Goal: Information Seeking & Learning: Find specific fact

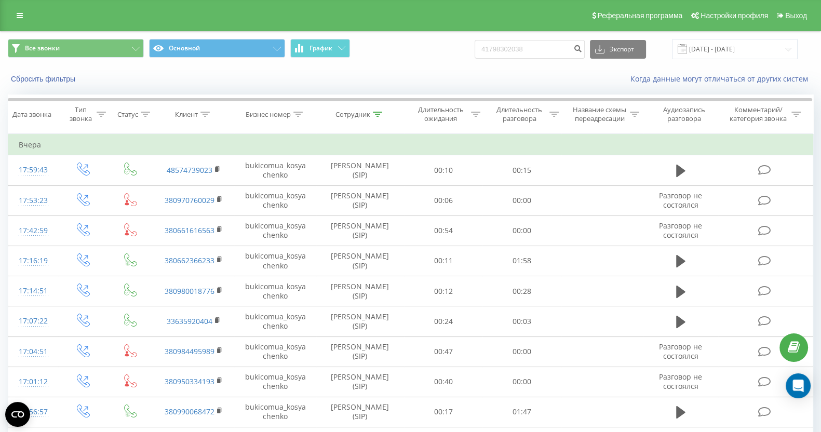
type input "41798302038"
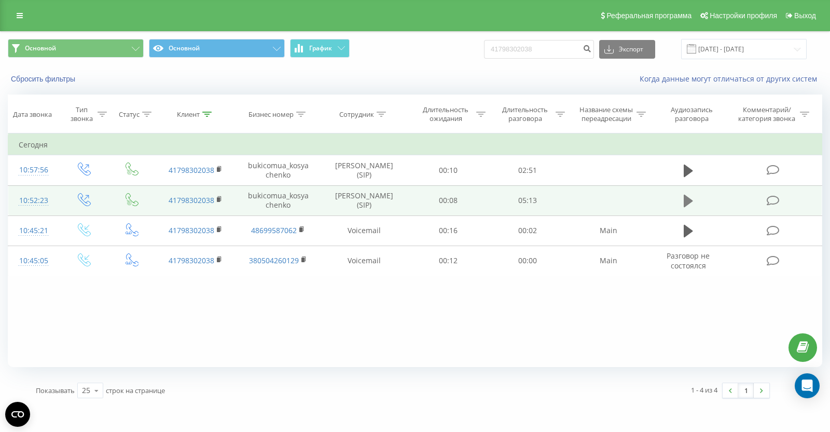
click at [685, 198] on icon at bounding box center [688, 201] width 9 height 12
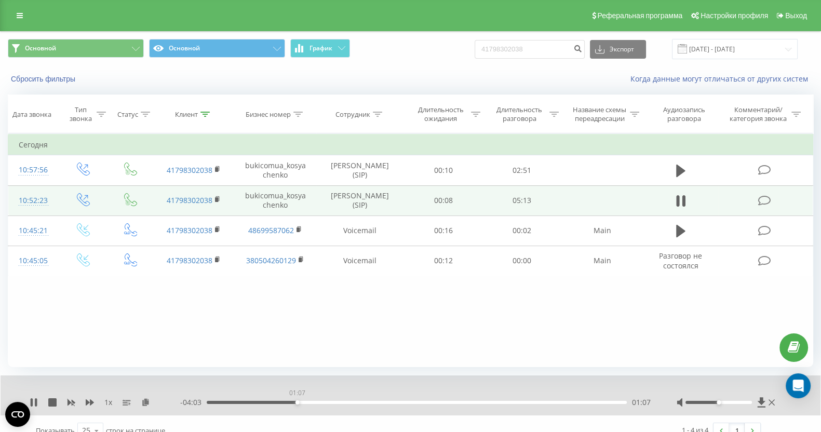
click at [297, 401] on div "01:07" at bounding box center [417, 402] width 420 height 3
click at [86, 404] on icon at bounding box center [90, 402] width 8 height 6
drag, startPoint x: 728, startPoint y: 403, endPoint x: 748, endPoint y: 407, distance: 21.1
click at [746, 407] on div at bounding box center [726, 402] width 101 height 10
click at [753, 407] on div at bounding box center [726, 402] width 101 height 10
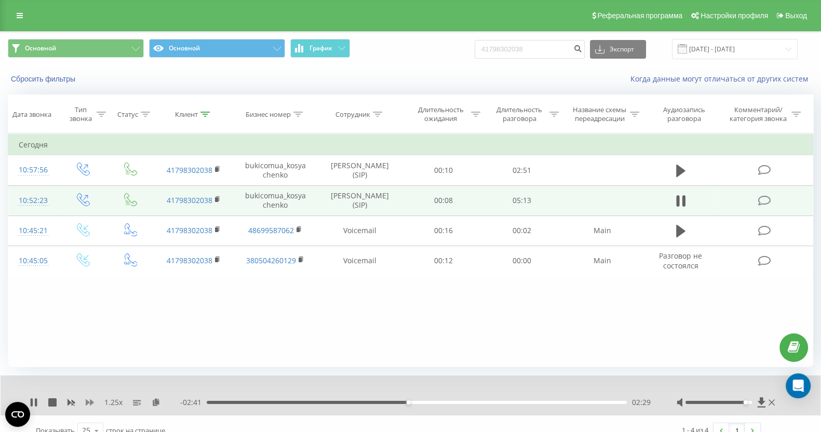
click at [87, 403] on icon at bounding box center [90, 402] width 8 height 6
click at [242, 402] on div "00:26" at bounding box center [417, 402] width 420 height 3
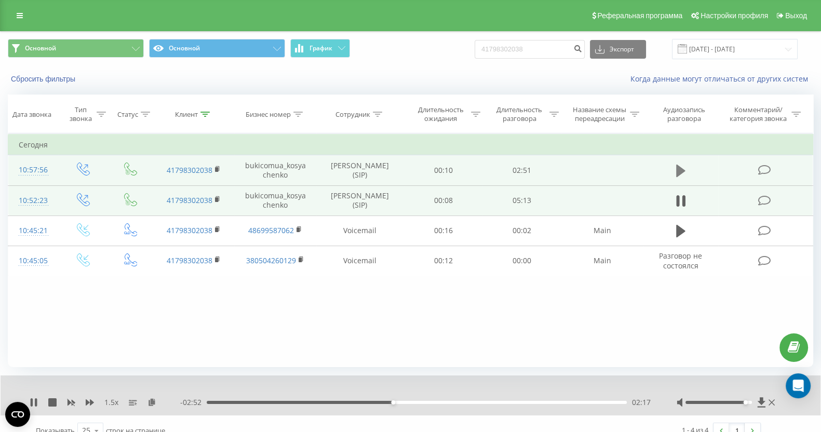
click at [677, 167] on icon at bounding box center [680, 171] width 9 height 12
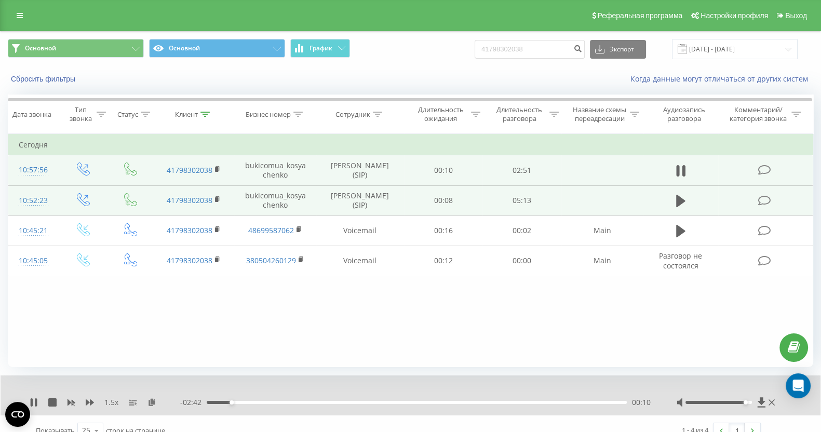
click at [291, 401] on div "00:10" at bounding box center [417, 402] width 420 height 3
click at [413, 403] on div "01:12" at bounding box center [417, 402] width 420 height 3
click at [438, 402] on div "01:28" at bounding box center [417, 402] width 420 height 3
click at [490, 403] on div "01:57" at bounding box center [417, 402] width 420 height 3
click at [535, 401] on div "02:15" at bounding box center [417, 402] width 420 height 3
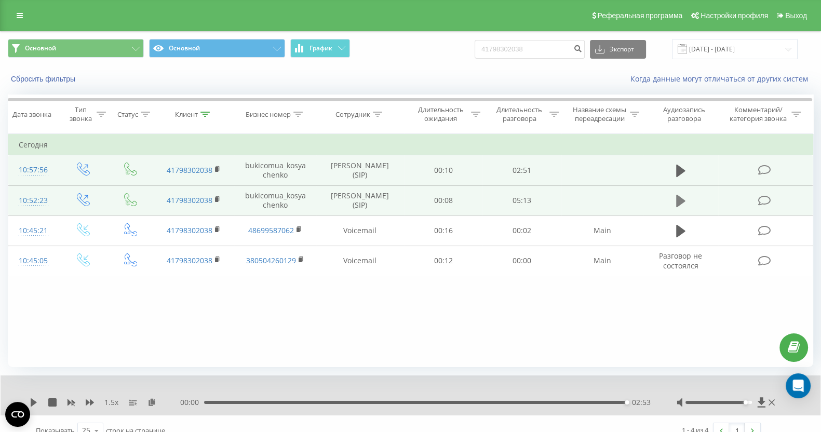
click at [675, 198] on button at bounding box center [681, 201] width 16 height 16
click at [520, 402] on div "02:19" at bounding box center [417, 402] width 420 height 3
click at [557, 402] on div "04:00" at bounding box center [417, 402] width 420 height 3
click at [526, 402] on div "04:27" at bounding box center [417, 402] width 420 height 3
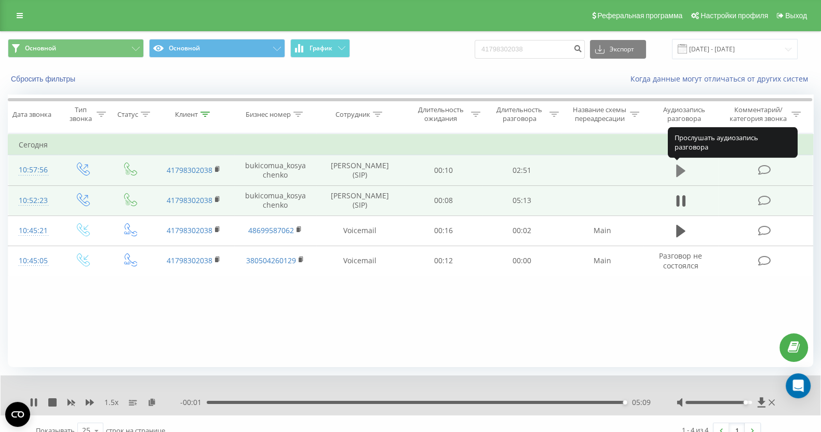
click at [678, 172] on icon at bounding box center [680, 171] width 9 height 12
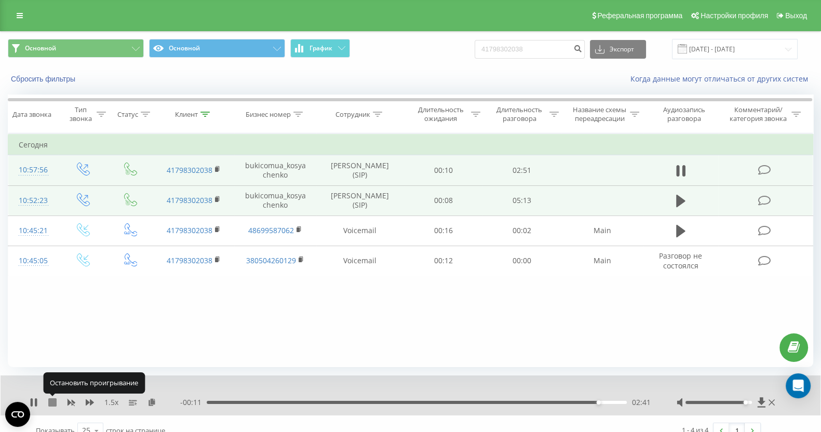
click at [54, 403] on icon at bounding box center [52, 402] width 8 height 8
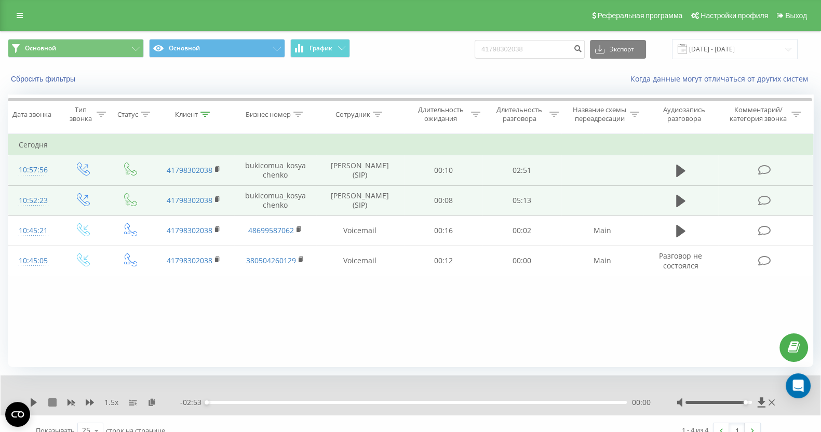
click at [53, 401] on icon at bounding box center [52, 402] width 8 height 8
drag, startPoint x: 35, startPoint y: 401, endPoint x: 68, endPoint y: 406, distance: 33.6
click at [35, 401] on icon at bounding box center [34, 402] width 6 height 8
click at [345, 403] on div "00:00" at bounding box center [417, 402] width 420 height 3
click at [395, 402] on div "00:58" at bounding box center [417, 402] width 420 height 3
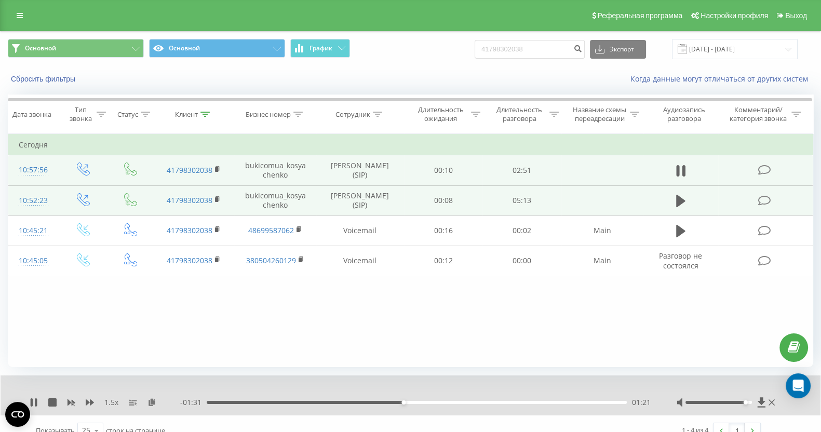
click at [434, 403] on div "01:21" at bounding box center [417, 402] width 420 height 3
drag, startPoint x: 449, startPoint y: 401, endPoint x: 455, endPoint y: 402, distance: 6.3
click at [450, 401] on div "01:39" at bounding box center [417, 402] width 420 height 3
drag, startPoint x: 445, startPoint y: 402, endPoint x: 437, endPoint y: 399, distance: 8.4
click at [438, 401] on div "01:42" at bounding box center [417, 402] width 420 height 3
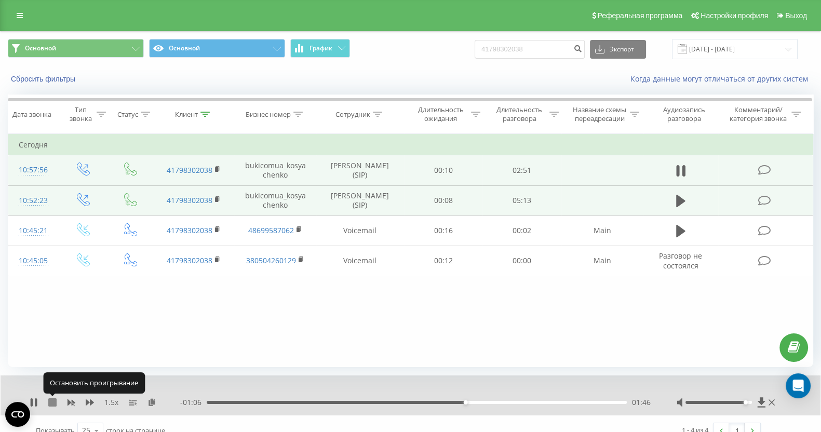
click at [54, 402] on icon at bounding box center [52, 402] width 8 height 8
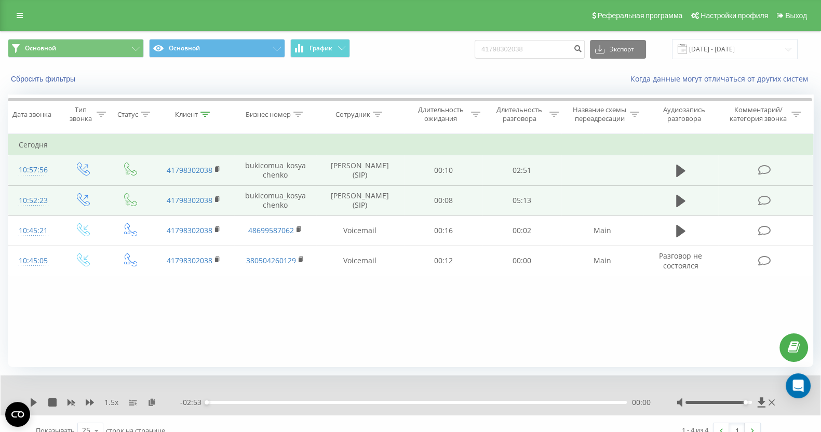
click at [18, 14] on icon at bounding box center [20, 15] width 6 height 7
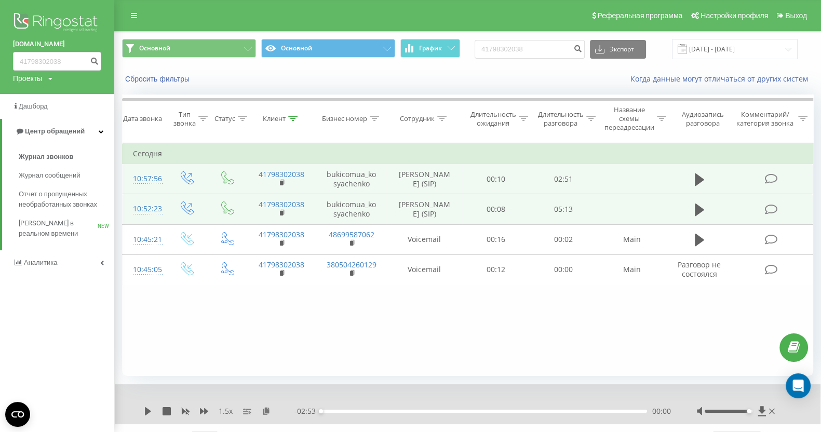
drag, startPoint x: 46, startPoint y: 22, endPoint x: 57, endPoint y: 22, distance: 10.9
click at [46, 22] on img at bounding box center [57, 23] width 88 height 26
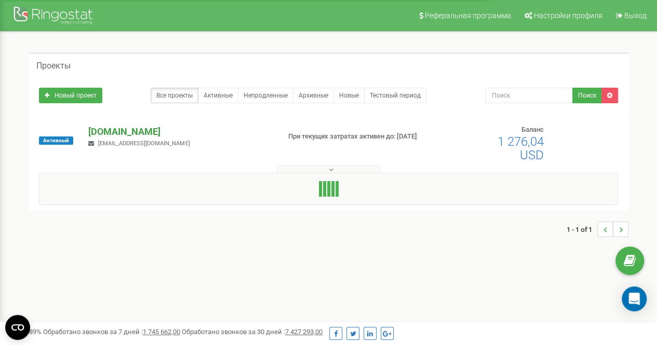
click at [129, 130] on p "[DOMAIN_NAME]" at bounding box center [179, 131] width 183 height 13
click at [105, 132] on p "[DOMAIN_NAME]" at bounding box center [179, 131] width 183 height 13
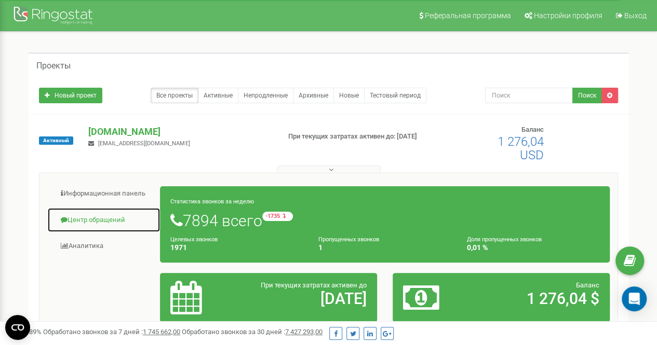
click at [91, 221] on link "Центр обращений" at bounding box center [103, 220] width 113 height 25
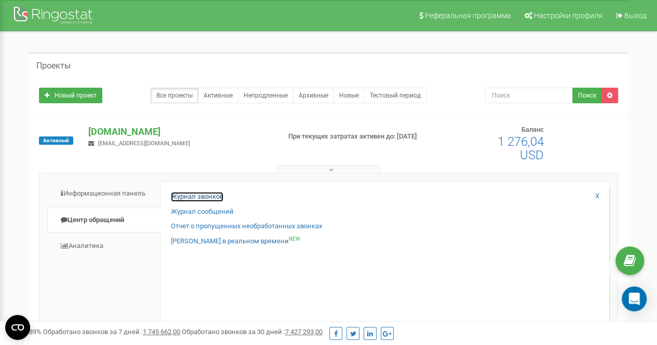
click at [206, 195] on link "Журнал звонков" at bounding box center [197, 197] width 52 height 10
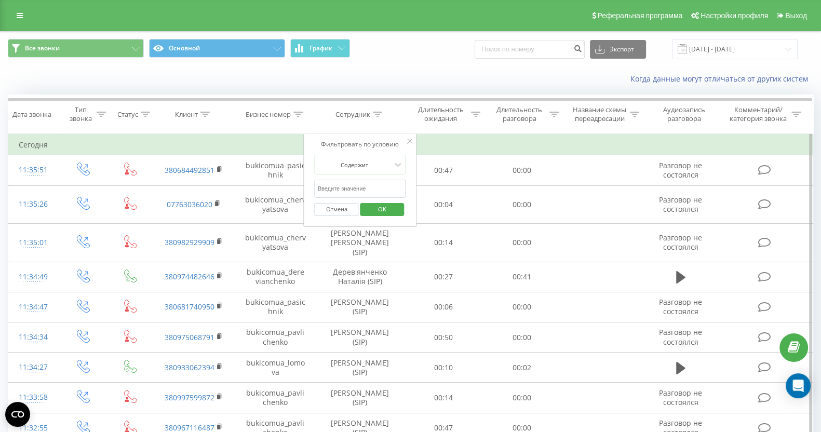
click at [374, 183] on form "Содержит Отмена OK" at bounding box center [360, 188] width 91 height 66
click at [374, 189] on input "text" at bounding box center [360, 189] width 91 height 18
type input "кос"
click at [384, 210] on span "OK" at bounding box center [381, 209] width 29 height 16
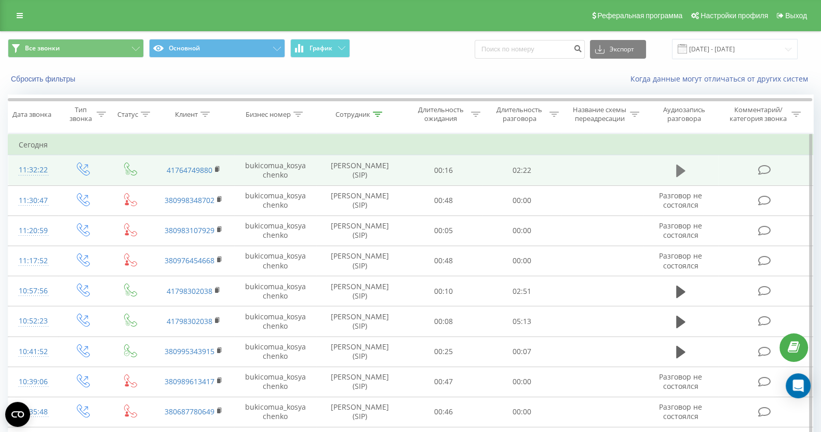
click at [677, 170] on icon at bounding box center [680, 171] width 9 height 12
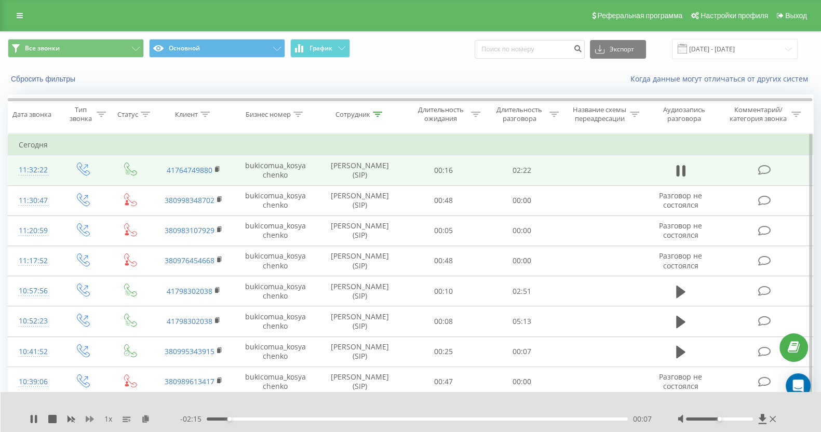
click at [88, 418] on icon at bounding box center [90, 419] width 8 height 6
click at [304, 417] on div "00:12" at bounding box center [417, 418] width 421 height 3
click at [394, 417] on div "01:03" at bounding box center [417, 418] width 421 height 3
click at [441, 418] on div "01:05" at bounding box center [417, 418] width 421 height 3
click at [476, 419] on div "01:21" at bounding box center [417, 418] width 421 height 3
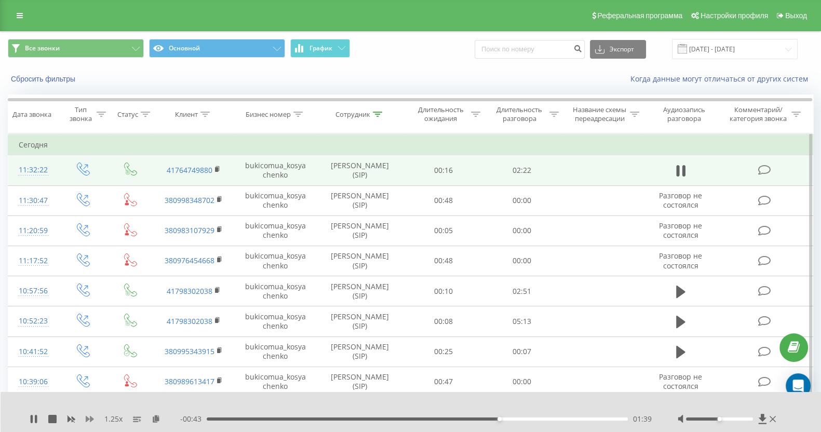
click at [90, 418] on icon at bounding box center [90, 419] width 8 height 6
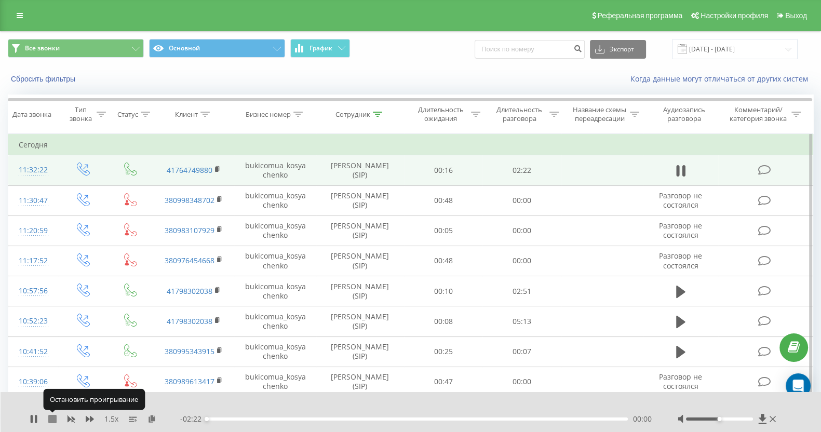
click at [53, 417] on icon at bounding box center [52, 419] width 8 height 8
click at [713, 53] on input "23.08.2025 - 23.09.2025" at bounding box center [735, 49] width 126 height 20
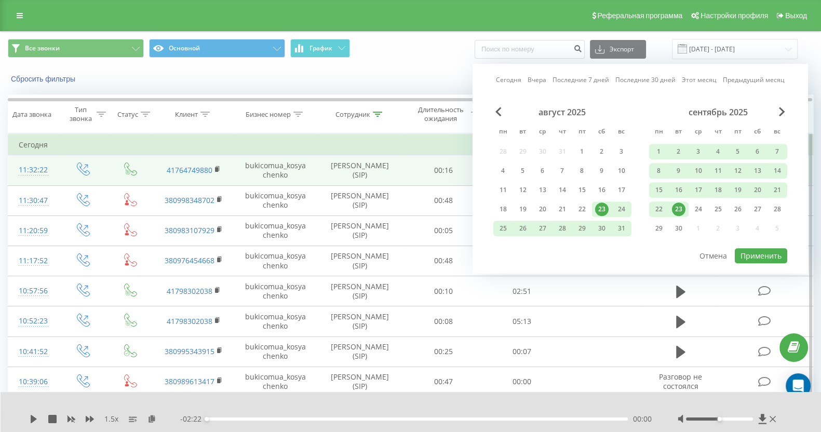
click at [511, 75] on link "Сегодня" at bounding box center [508, 80] width 25 height 10
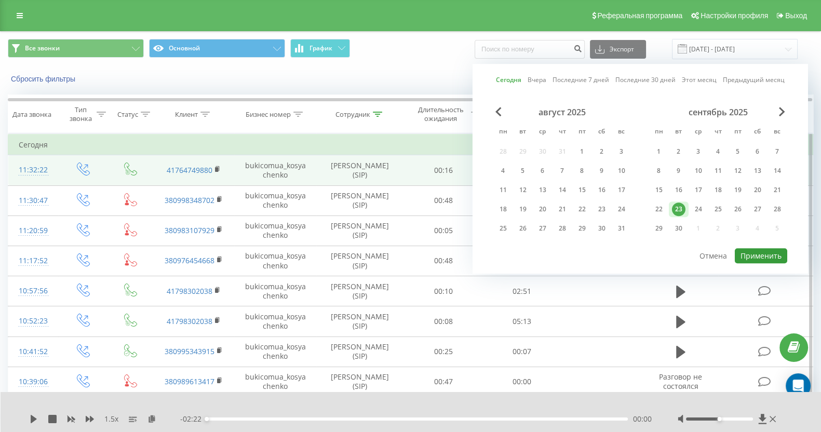
click at [758, 261] on button "Применить" at bounding box center [760, 255] width 52 height 15
type input "23.09.2025 - 23.09.2025"
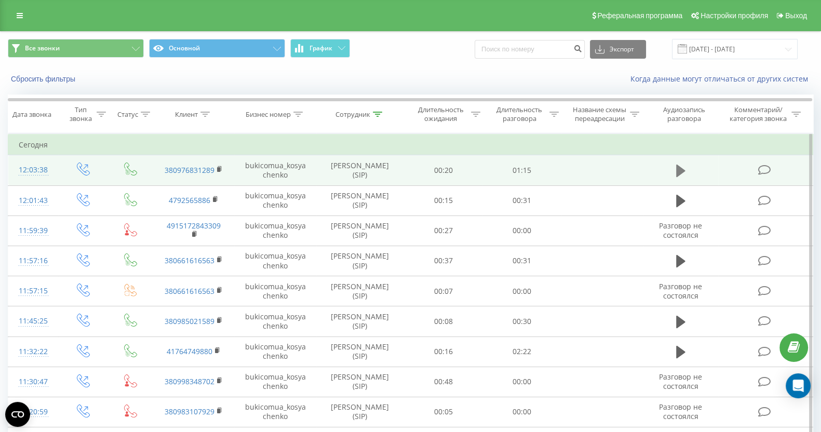
click at [676, 172] on icon at bounding box center [680, 171] width 9 height 12
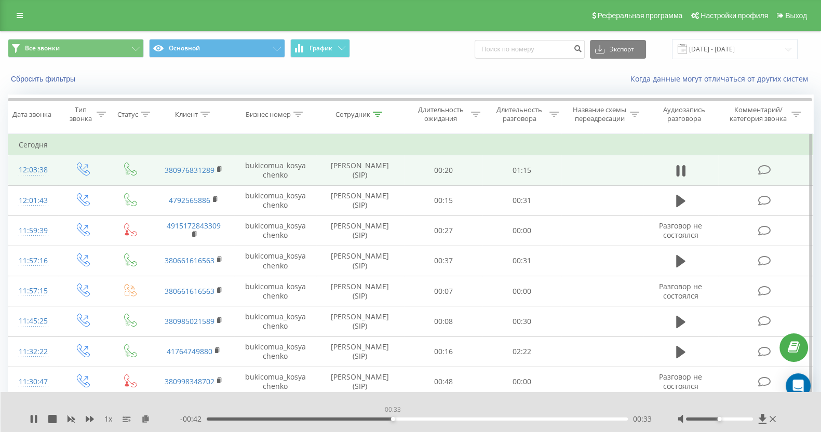
click at [392, 418] on div "00:33" at bounding box center [417, 418] width 421 height 3
click at [732, 415] on div at bounding box center [727, 419] width 101 height 10
click at [734, 415] on div at bounding box center [727, 419] width 101 height 10
drag, startPoint x: 737, startPoint y: 419, endPoint x: 728, endPoint y: 421, distance: 9.6
click at [744, 420] on div at bounding box center [719, 418] width 67 height 3
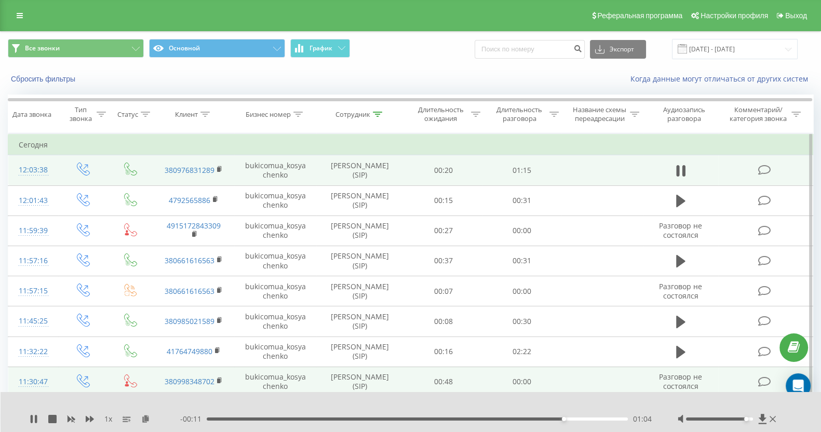
drag, startPoint x: 52, startPoint y: 421, endPoint x: 98, endPoint y: 388, distance: 56.8
click at [52, 421] on icon at bounding box center [52, 419] width 8 height 8
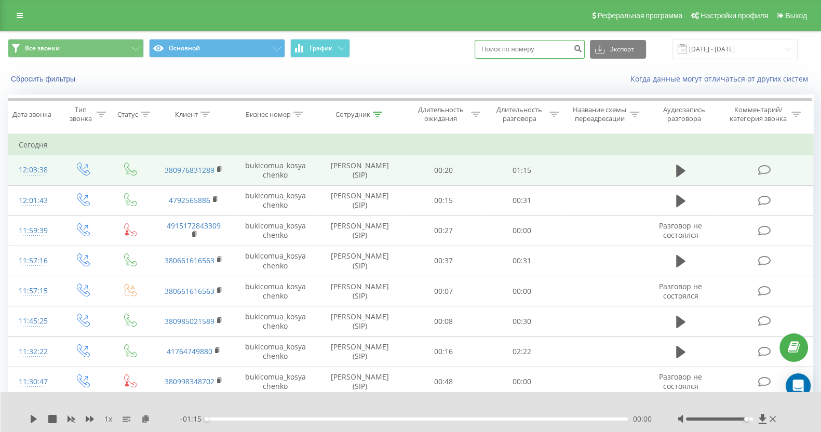
click at [513, 37] on div "Все звонки Основной График Экспорт .csv .xls .xlsx 23.09.2025 - 23.09.2025" at bounding box center [410, 49] width 819 height 35
paste input "(096) 993-25-40"
type input "0969932540"
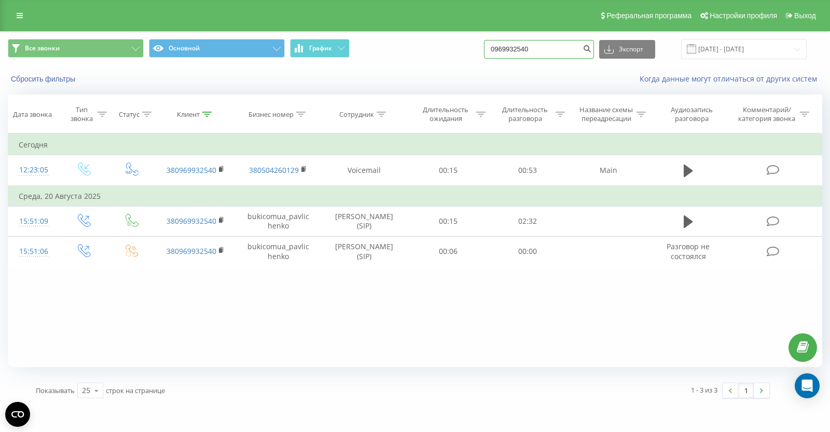
drag, startPoint x: 555, startPoint y: 40, endPoint x: 449, endPoint y: 42, distance: 106.4
click at [467, 41] on div "Все звонки Основной График 0969932540 Экспорт .csv .xls .xlsx [DATE] - [DATE]" at bounding box center [415, 49] width 815 height 20
paste input "0990199747"
type input "0990199747"
